Goal: Task Accomplishment & Management: Use online tool/utility

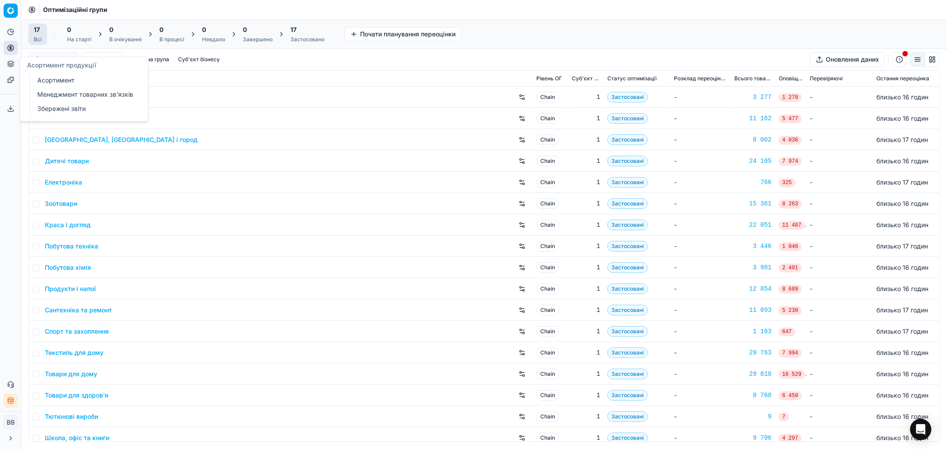
click at [11, 65] on icon at bounding box center [11, 64] width 6 height 1
click at [14, 66] on icon at bounding box center [10, 63] width 7 height 7
click at [11, 61] on icon at bounding box center [11, 62] width 6 height 3
click at [15, 63] on button "Асортимент продукції" at bounding box center [11, 64] width 14 height 14
click at [12, 63] on icon at bounding box center [10, 63] width 7 height 7
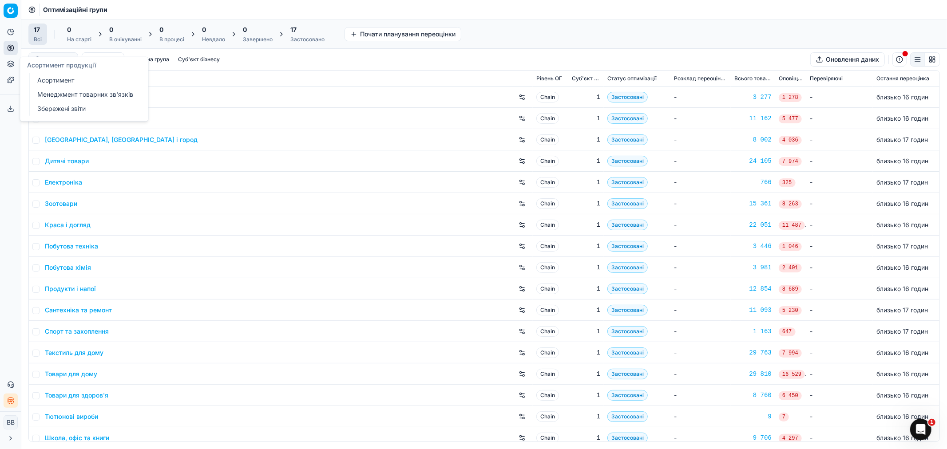
click at [58, 82] on link "Асортимент" at bounding box center [85, 80] width 103 height 12
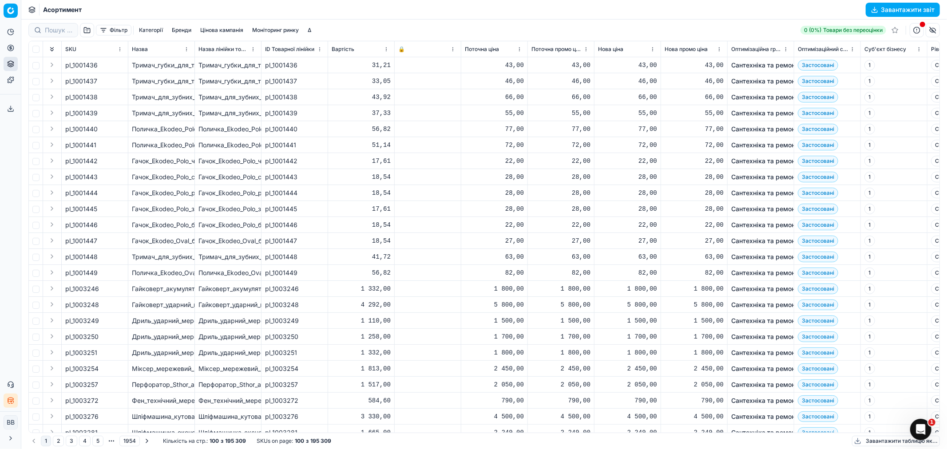
click at [902, 8] on button "Завантажити звіт" at bounding box center [902, 10] width 74 height 14
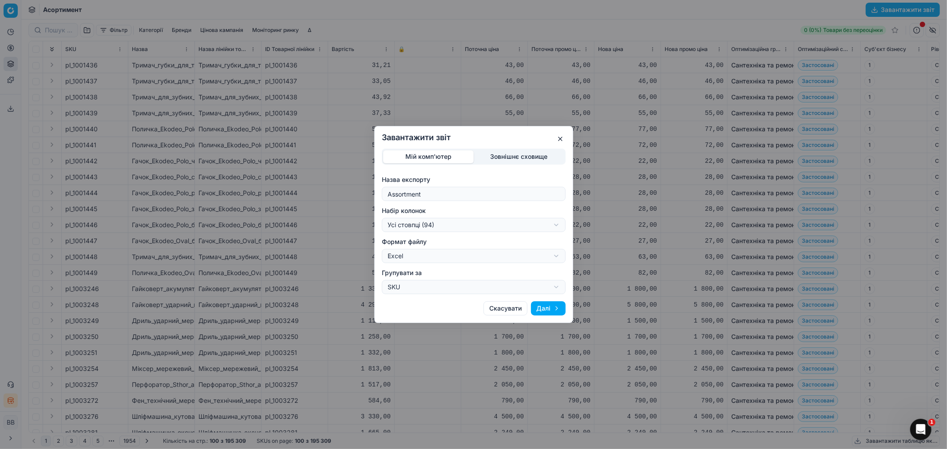
click at [516, 226] on div "Завантажити звіт Мій комп'ютер Зовнішнє сховище Назва експорту Assortment Набір…" at bounding box center [473, 224] width 947 height 449
click at [527, 184] on div "Завантажити звіт Мій комп'ютер Зовнішнє сховище Назва експорту Assortment Набір…" at bounding box center [473, 224] width 947 height 449
click at [537, 309] on button "Далі" at bounding box center [548, 308] width 35 height 14
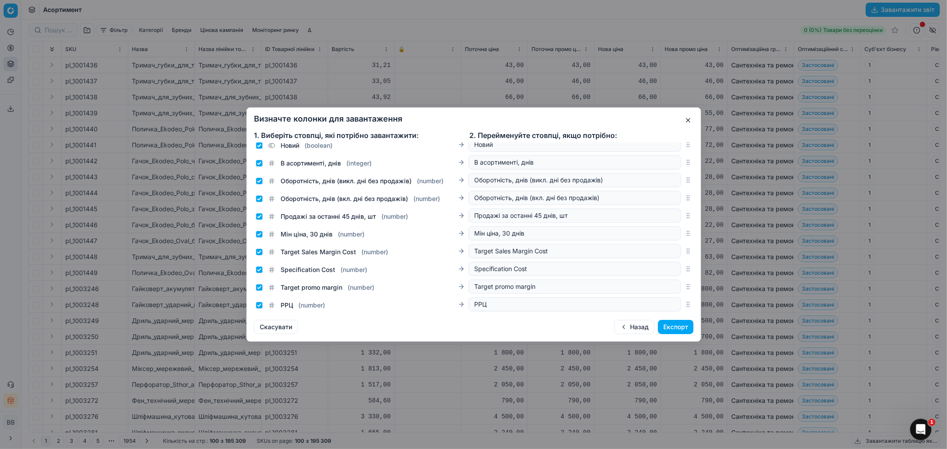
scroll to position [1518, 0]
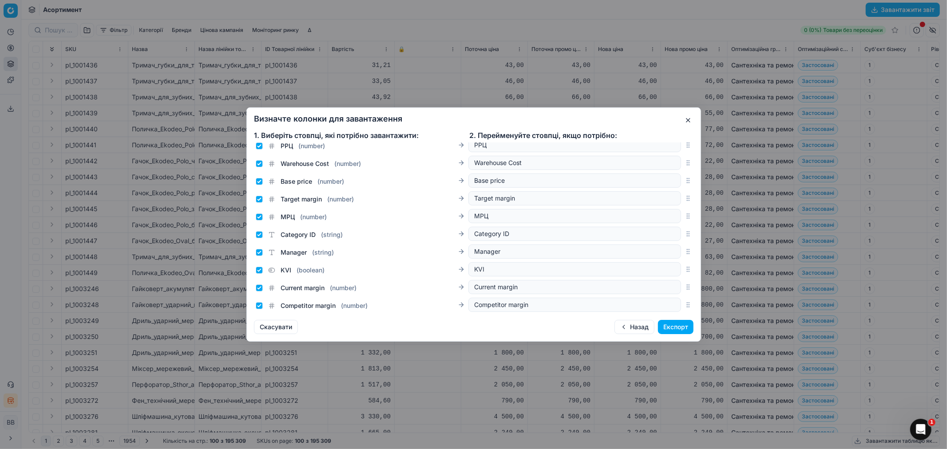
click at [685, 330] on button "Експорт" at bounding box center [675, 327] width 35 height 14
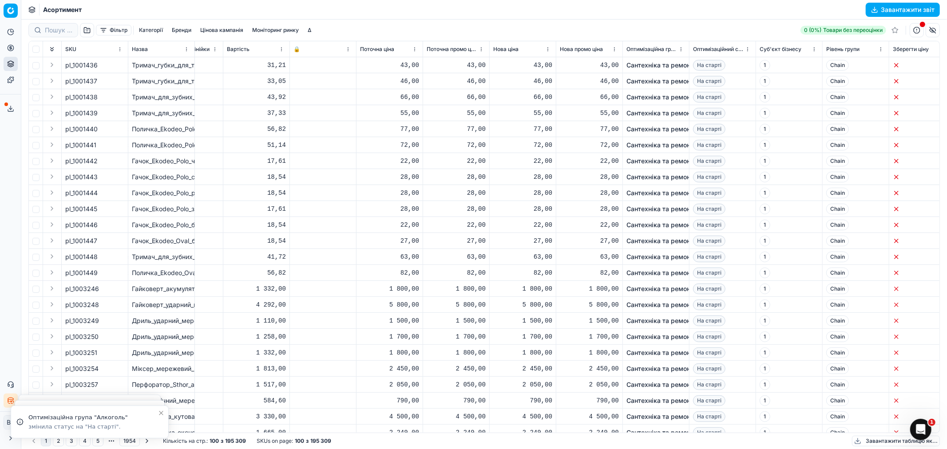
scroll to position [0, 0]
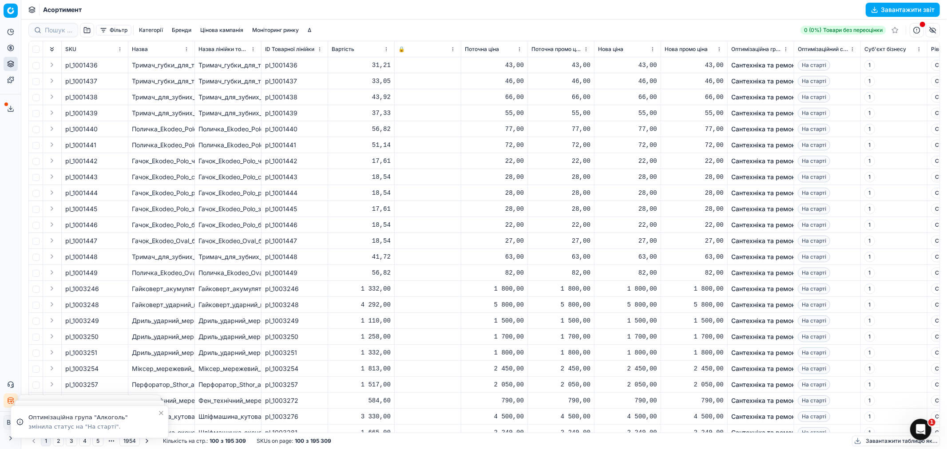
click at [9, 401] on icon "button" at bounding box center [10, 400] width 7 height 7
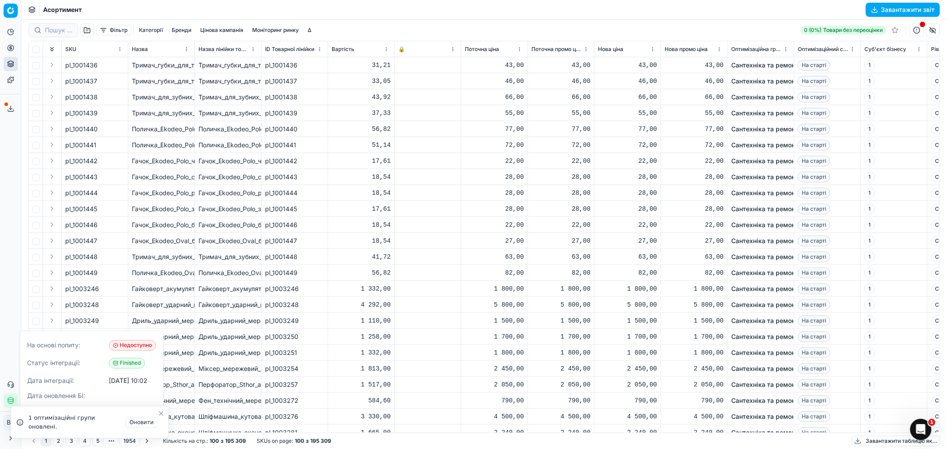
click at [5, 103] on span at bounding box center [6, 105] width 4 height 4
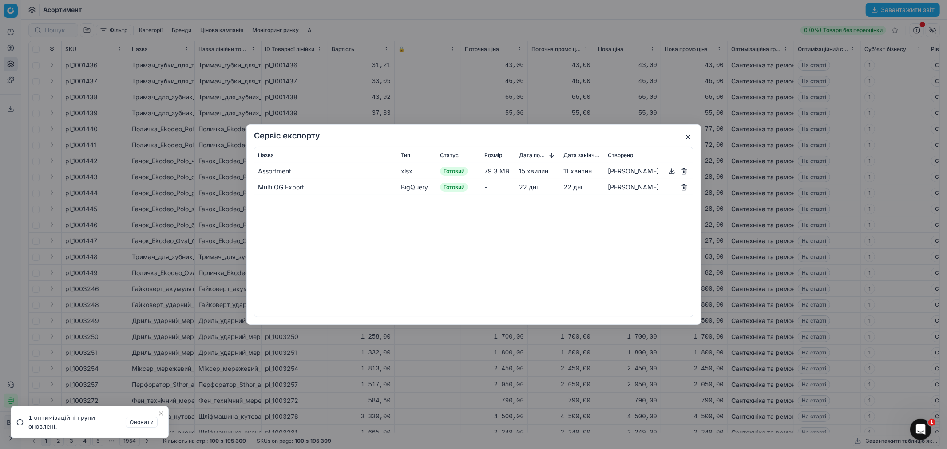
click at [670, 170] on button "button" at bounding box center [671, 171] width 11 height 11
click at [671, 171] on button "button" at bounding box center [671, 171] width 11 height 11
click at [689, 136] on button "button" at bounding box center [687, 137] width 11 height 11
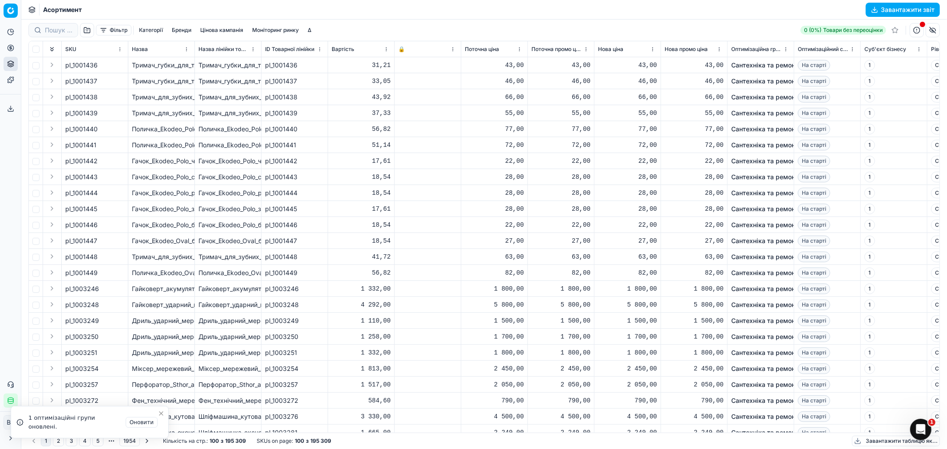
click at [10, 110] on icon at bounding box center [10, 108] width 7 height 7
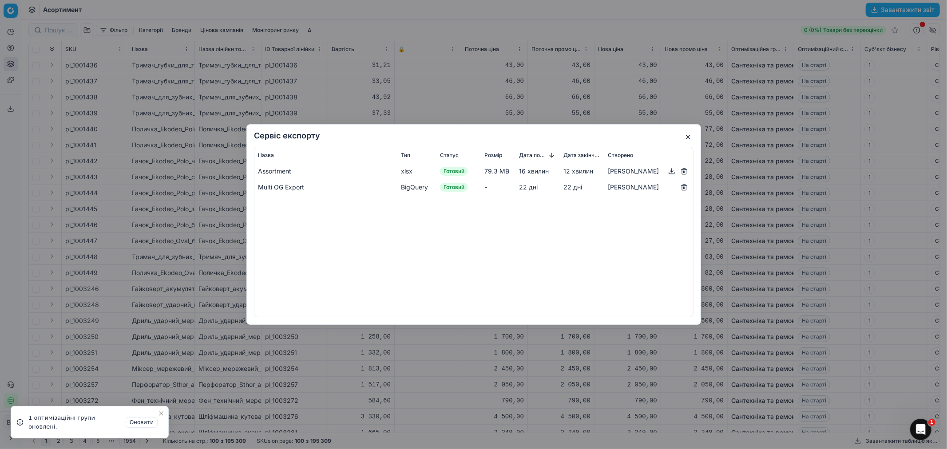
click at [669, 170] on button "button" at bounding box center [671, 171] width 11 height 11
click at [690, 137] on button "button" at bounding box center [687, 137] width 11 height 11
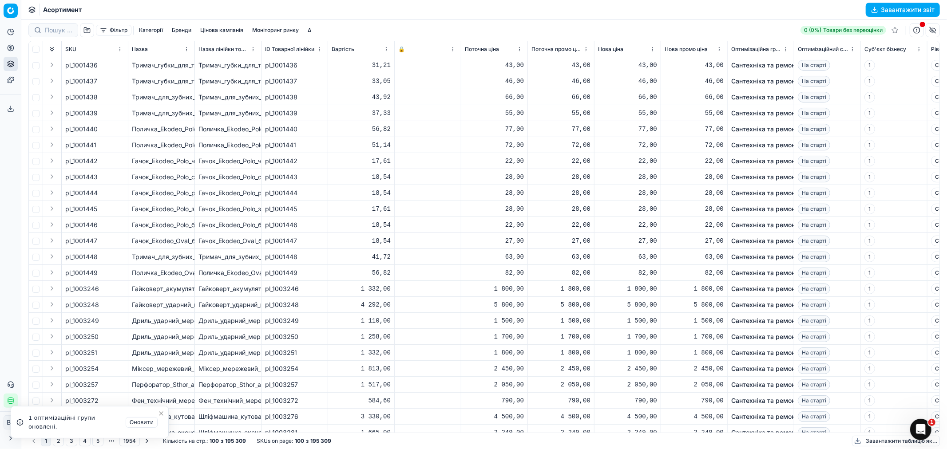
click at [12, 106] on icon at bounding box center [10, 108] width 7 height 7
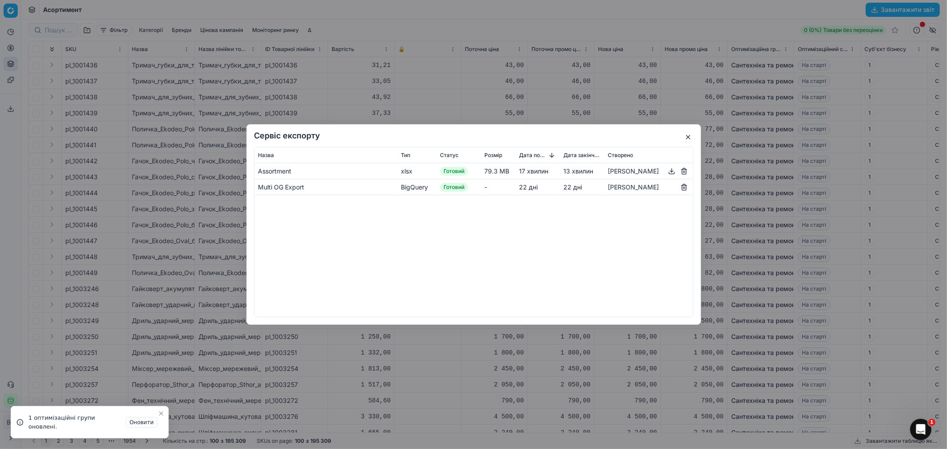
click at [675, 172] on button "button" at bounding box center [671, 171] width 11 height 11
click at [683, 138] on button "button" at bounding box center [687, 137] width 11 height 11
